Goal: Task Accomplishment & Management: Manage account settings

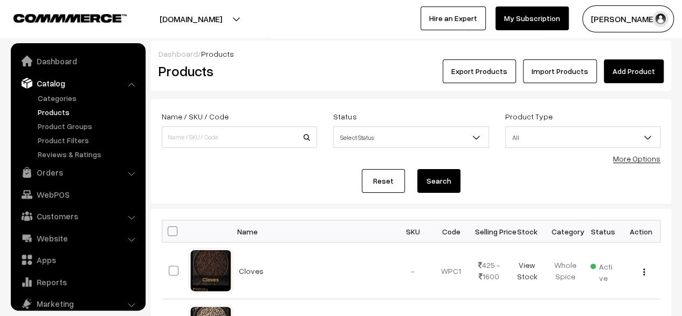
scroll to position [30, 0]
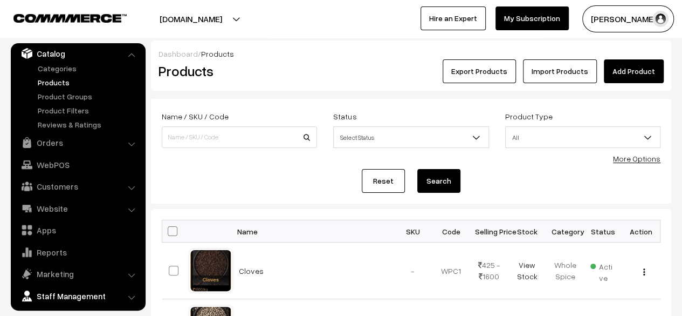
click at [92, 289] on link "Staff Management" at bounding box center [77, 295] width 128 height 19
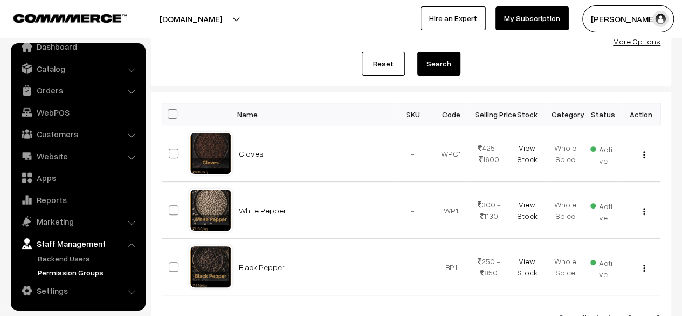
scroll to position [203, 0]
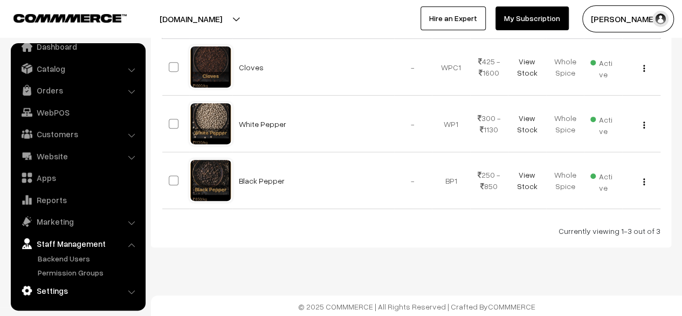
click at [78, 296] on link "Settings" at bounding box center [77, 289] width 128 height 19
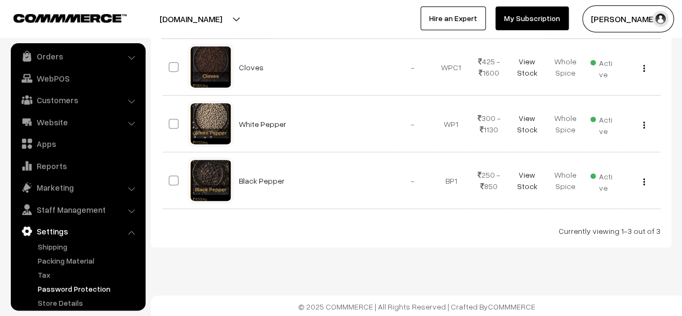
scroll to position [71, 0]
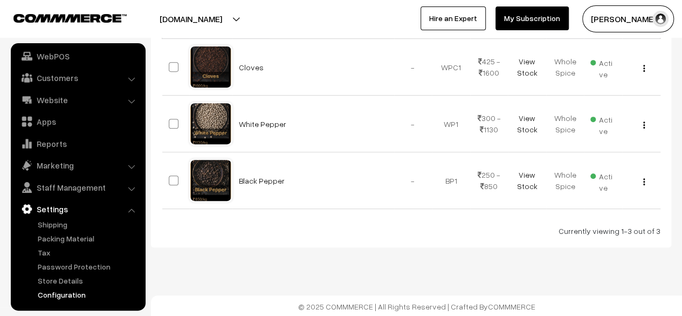
click at [76, 295] on link "Configuration" at bounding box center [88, 294] width 107 height 11
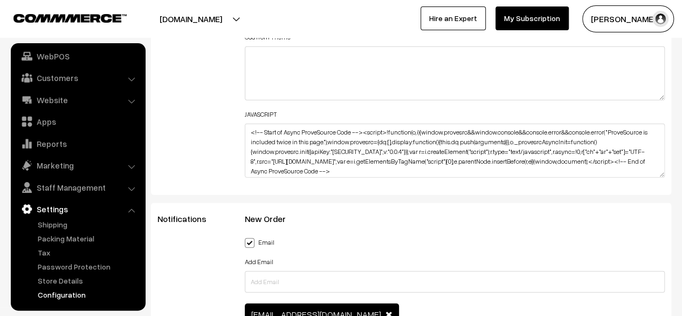
scroll to position [1312, 0]
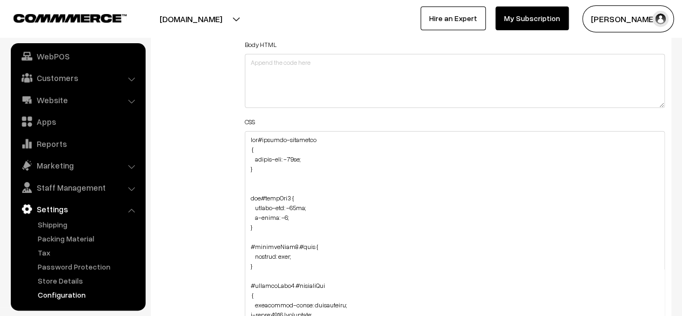
drag, startPoint x: 658, startPoint y: 179, endPoint x: 653, endPoint y: 318, distance: 139.3
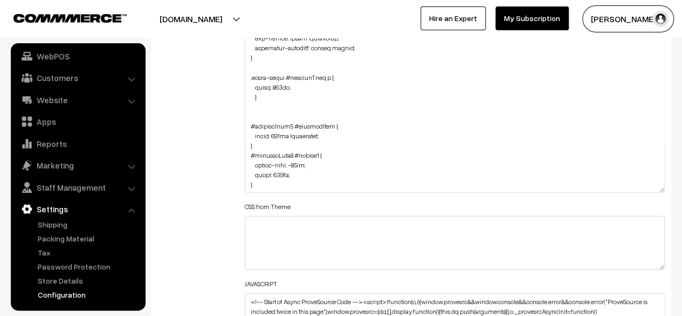
scroll to position [1420, 0]
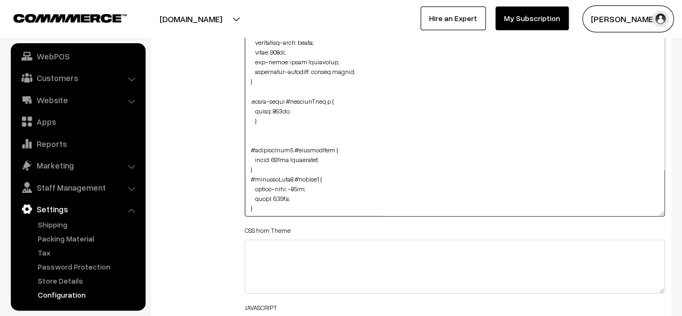
click at [296, 187] on textarea at bounding box center [455, 119] width 420 height 193
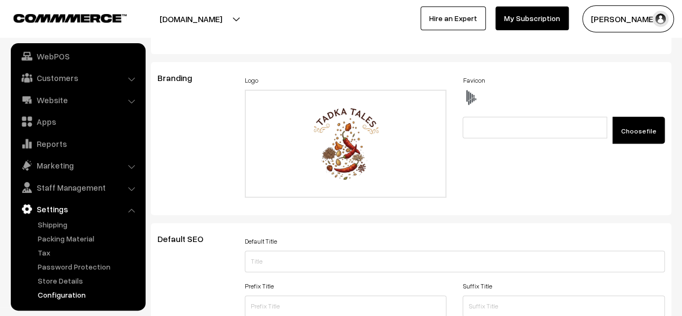
scroll to position [378, 0]
